Goal: Task Accomplishment & Management: Manage account settings

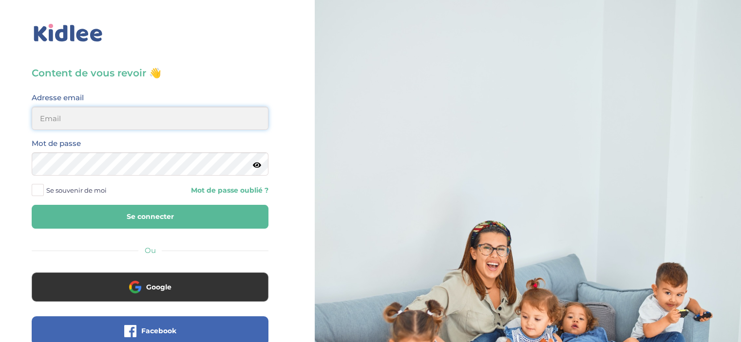
type input "maikelmoawad15@yahoo.com"
click at [150, 218] on button "Se connecter" at bounding box center [150, 217] width 237 height 24
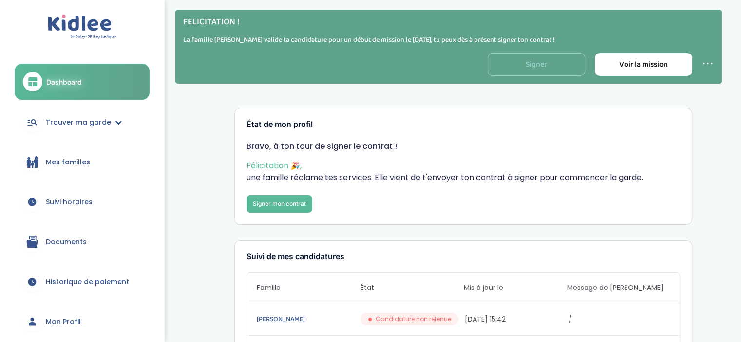
click at [571, 64] on link "Signer" at bounding box center [536, 64] width 97 height 23
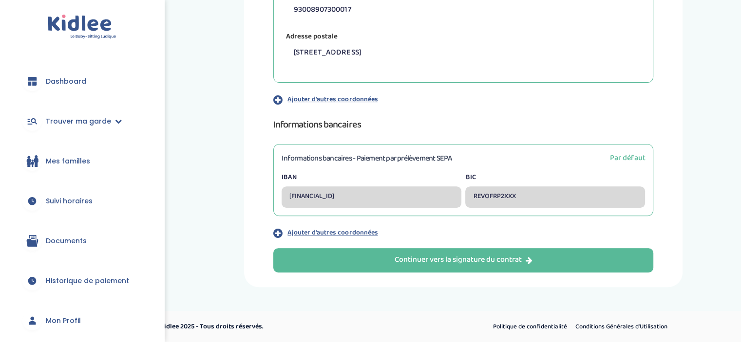
scroll to position [318, 0]
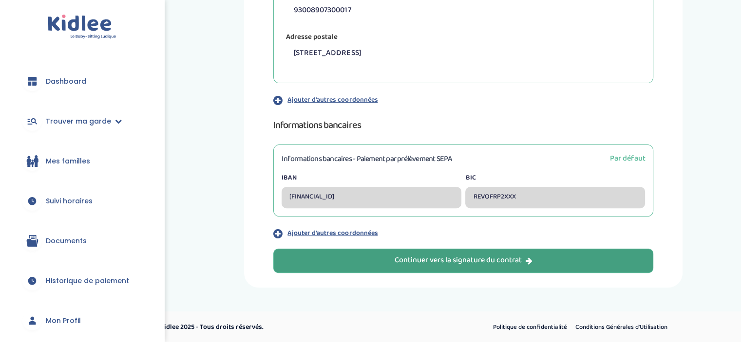
click at [456, 259] on div "Continuer vers la signature du contrat" at bounding box center [463, 260] width 138 height 11
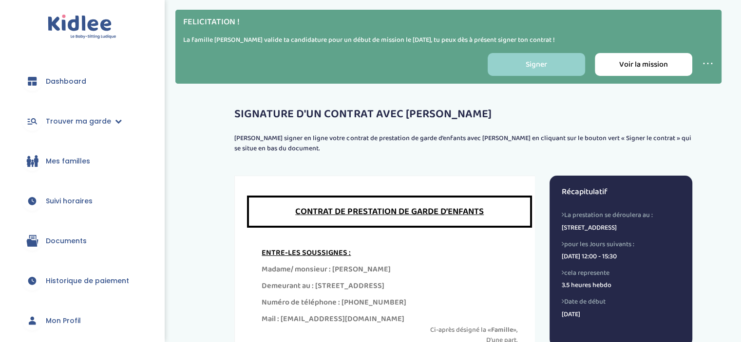
scroll to position [228, 0]
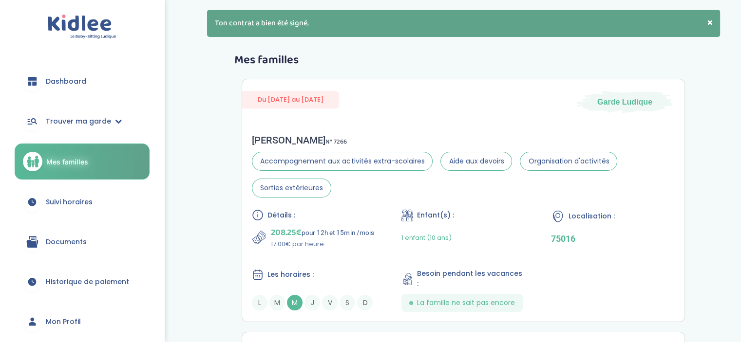
click at [56, 75] on link "Dashboard" at bounding box center [82, 81] width 135 height 35
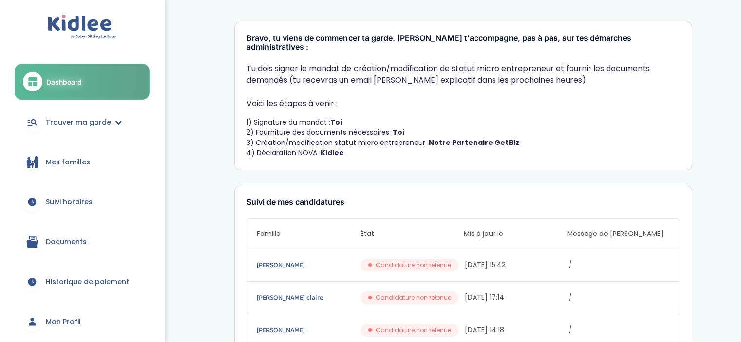
click at [65, 194] on link "Suivi horaires" at bounding box center [82, 202] width 135 height 35
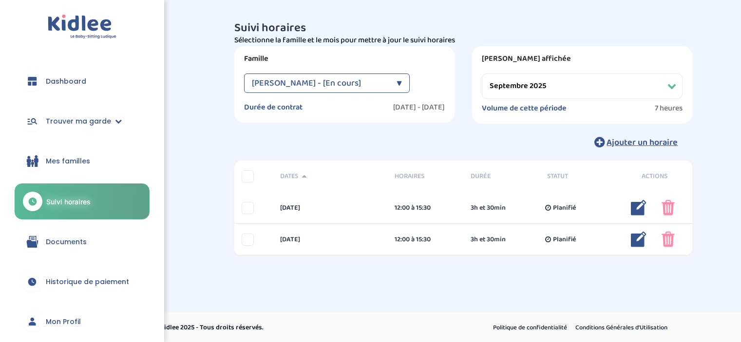
select select "septembre 2025"
click at [361, 85] on span "[PERSON_NAME] - [En cours]" at bounding box center [306, 83] width 109 height 19
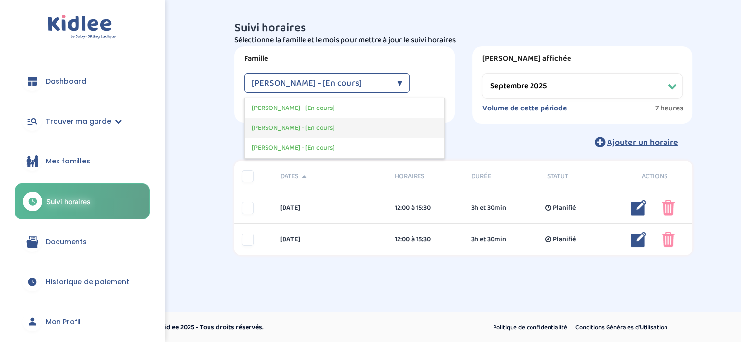
click at [319, 129] on span "[PERSON_NAME] - [En cours]" at bounding box center [293, 128] width 83 height 10
